Goal: Task Accomplishment & Management: Manage account settings

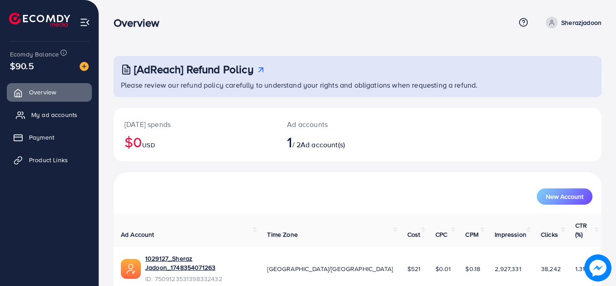
click at [51, 115] on span "My ad accounts" at bounding box center [54, 114] width 46 height 9
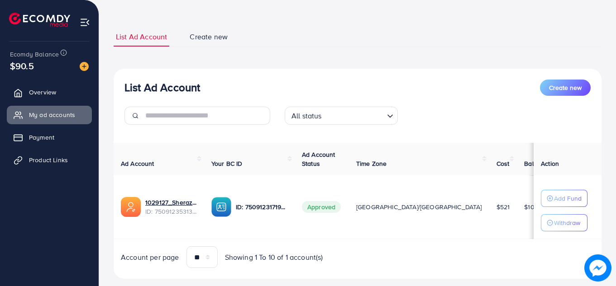
scroll to position [58, 0]
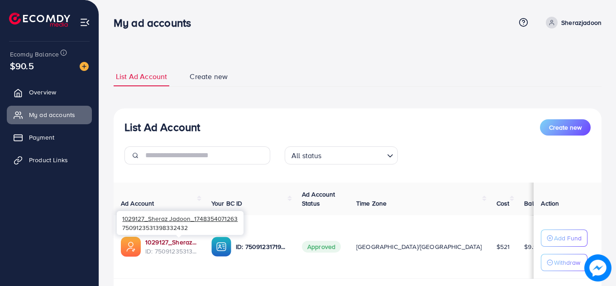
click at [170, 240] on link "1029127_Sheraz Jadoon_1748354071263" at bounding box center [171, 242] width 52 height 9
click at [197, 243] on link "1029127_Sheraz Jadoon_1748354071263" at bounding box center [171, 242] width 52 height 9
click at [168, 242] on link "1029127_Sheraz Jadoon_1748354071263" at bounding box center [171, 242] width 52 height 9
click at [286, 181] on div "List Ad Account Create new All status Loading... Ad Account Your BC ID Ad Accou…" at bounding box center [358, 214] width 488 height 211
